Goal: Navigation & Orientation: Understand site structure

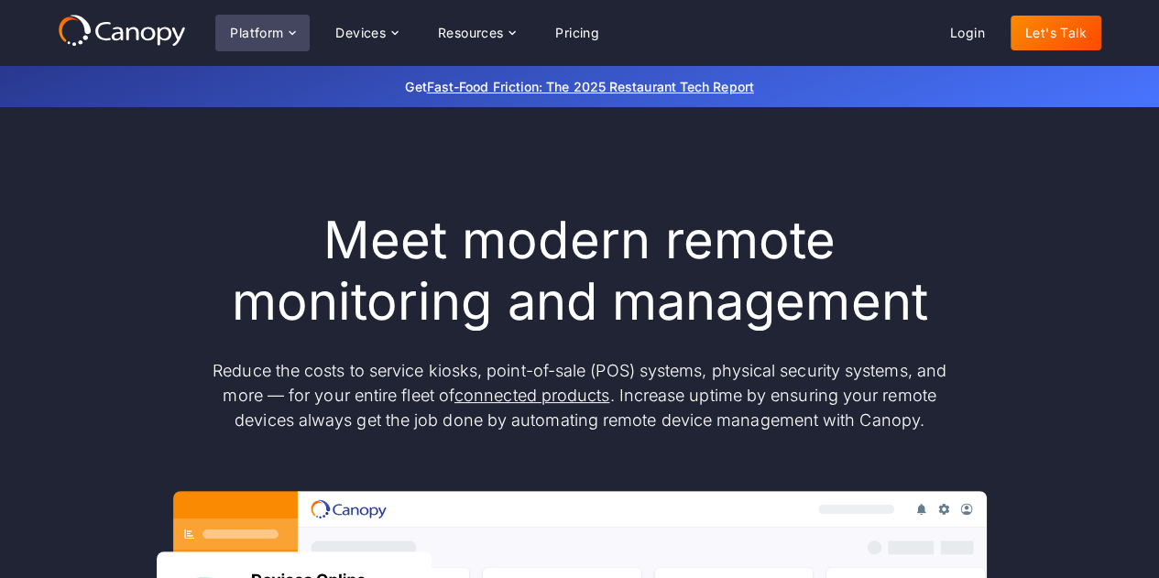
click at [273, 38] on div "Platform" at bounding box center [256, 33] width 53 height 13
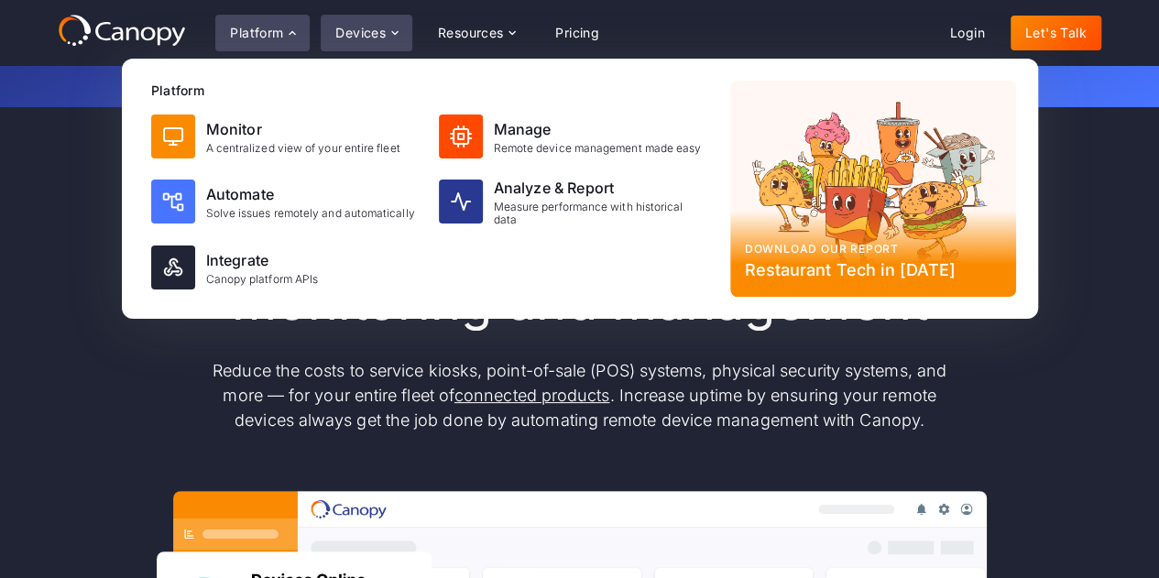
click at [363, 32] on div "Devices" at bounding box center [360, 33] width 50 height 13
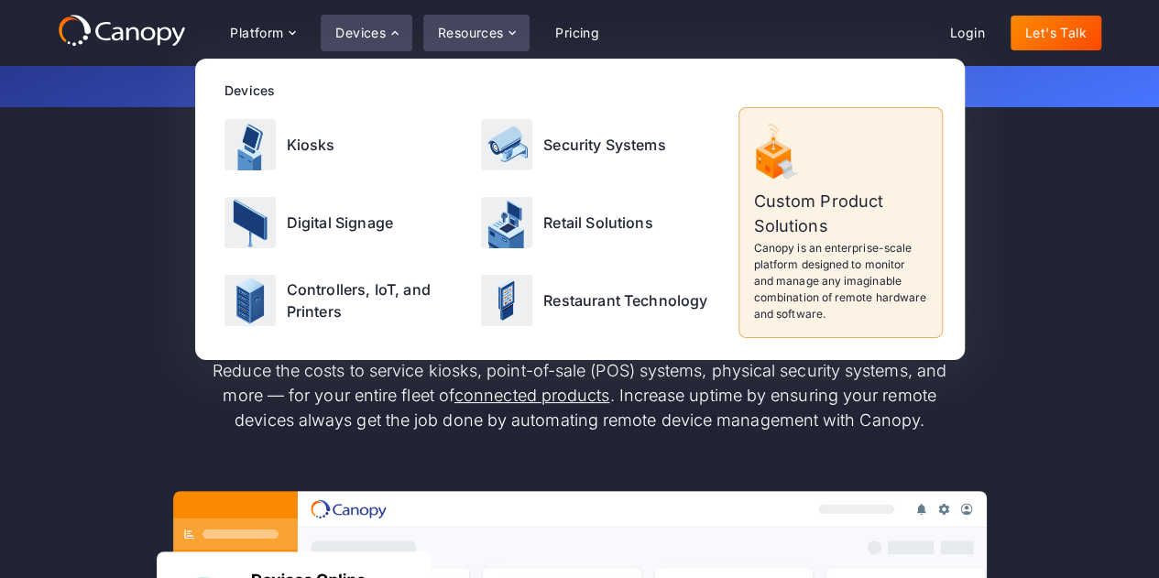
click at [468, 38] on div "Resources" at bounding box center [471, 33] width 66 height 13
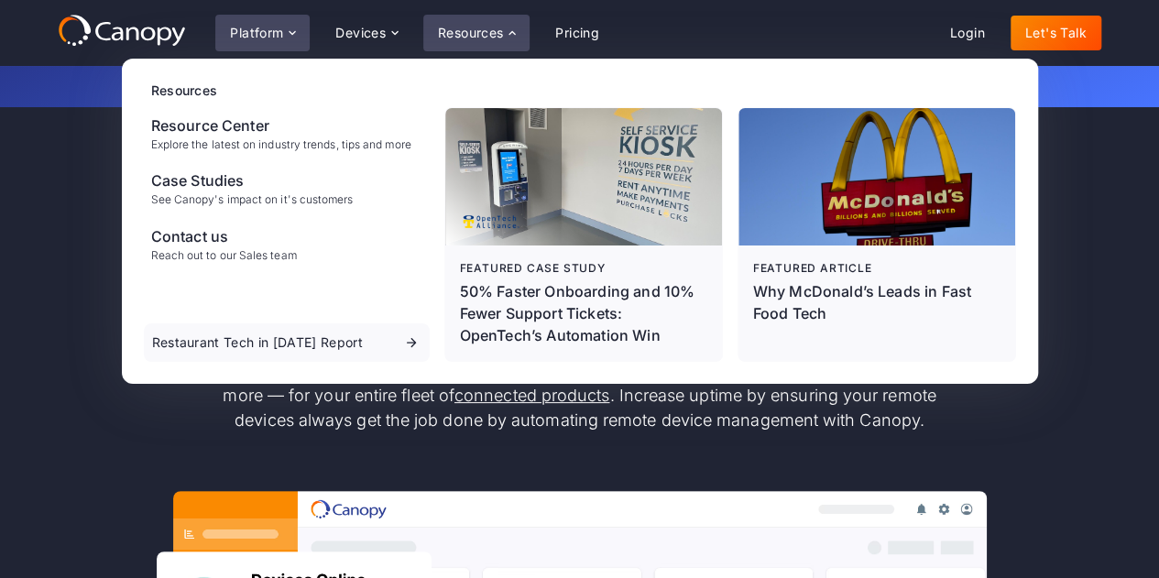
click at [263, 33] on div "Platform" at bounding box center [256, 33] width 53 height 13
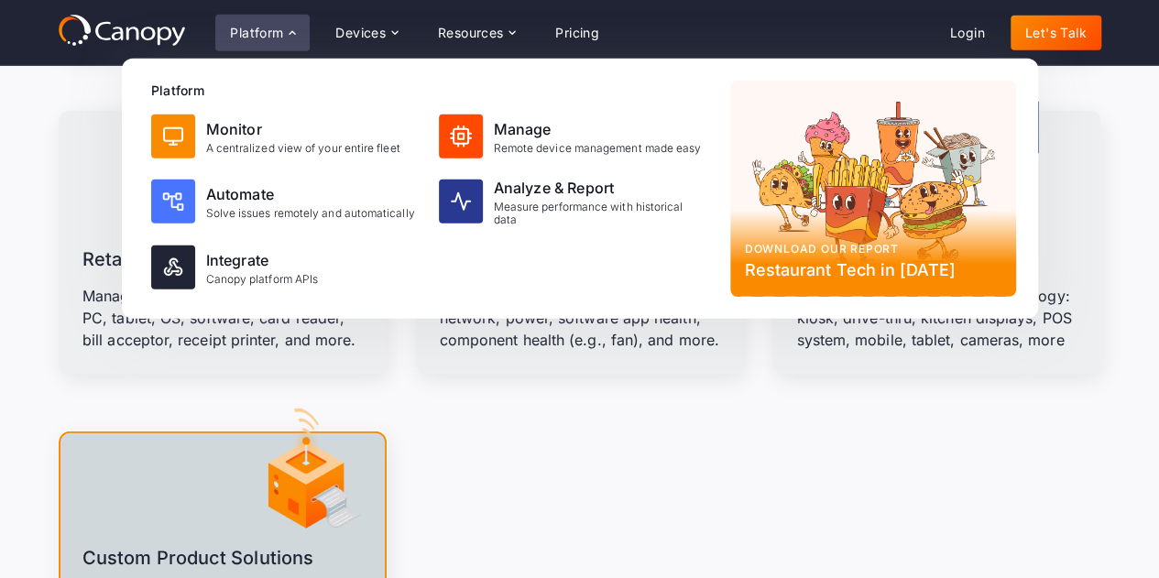
scroll to position [2199, 0]
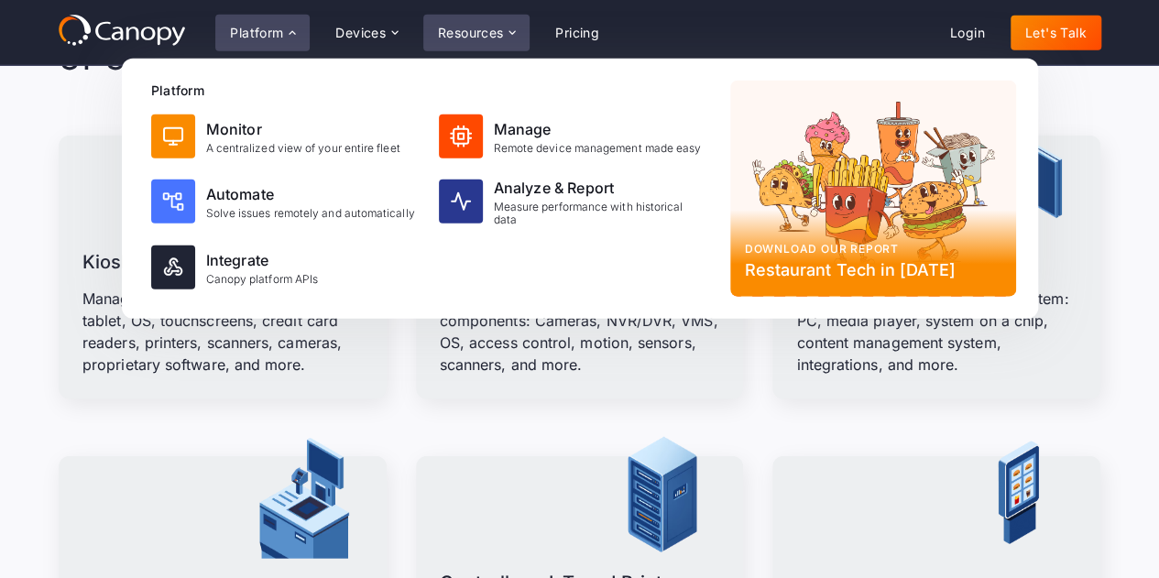
click at [476, 39] on div "Resources" at bounding box center [471, 33] width 66 height 13
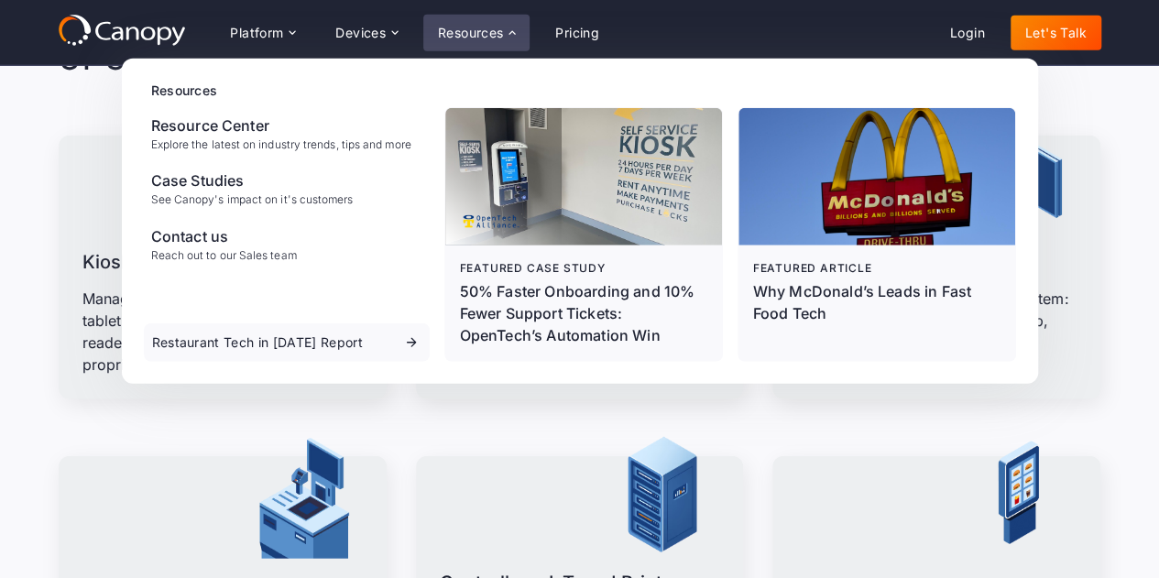
click at [121, 32] on icon at bounding box center [118, 34] width 12 height 14
